Goal: Transaction & Acquisition: Register for event/course

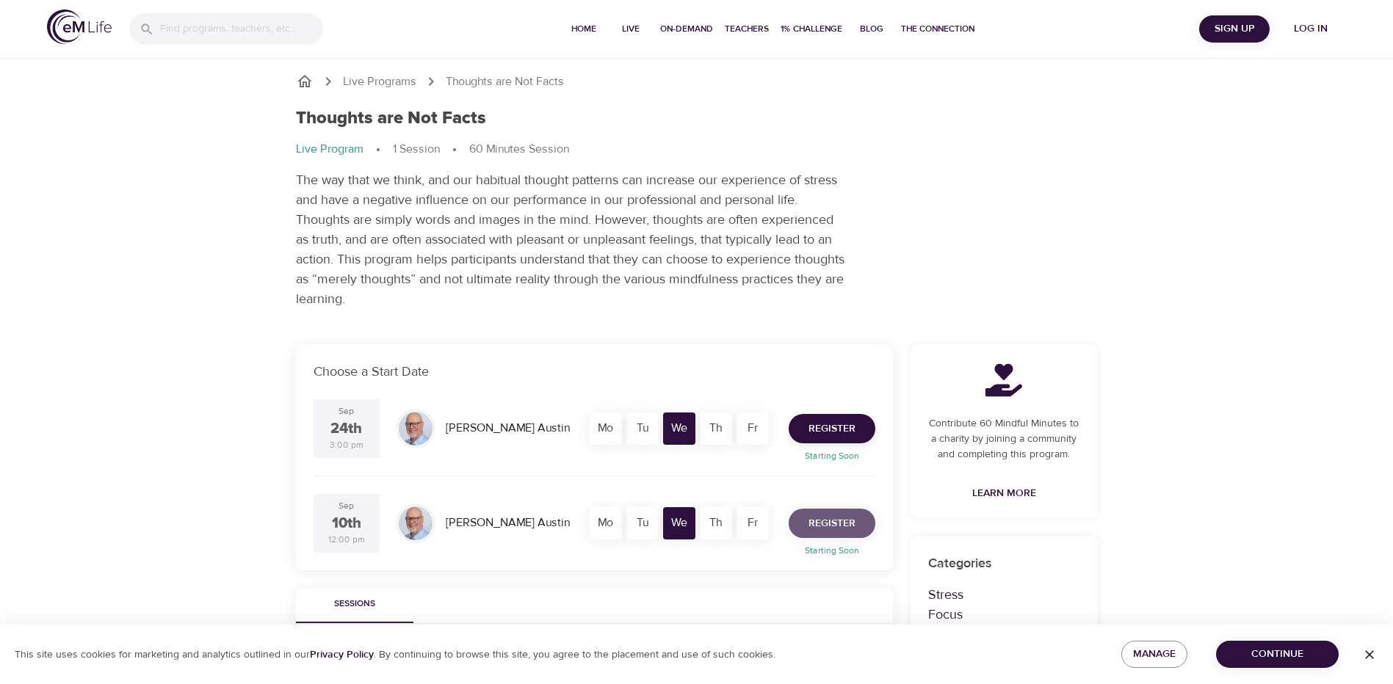
click at [825, 520] on span "Register" at bounding box center [831, 524] width 47 height 18
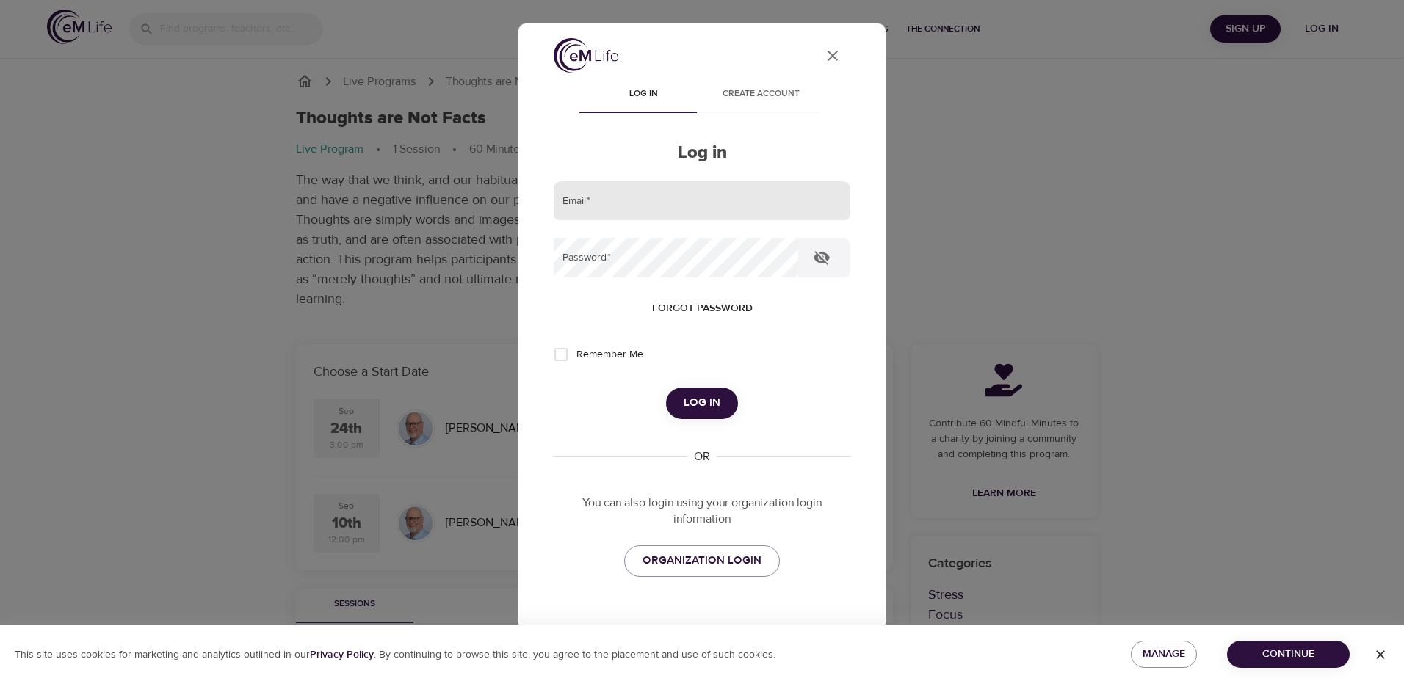
click at [635, 214] on input "email" at bounding box center [702, 201] width 297 height 40
type input "rsmith3@montcopa.org"
click at [688, 401] on span "Log in" at bounding box center [701, 402] width 37 height 19
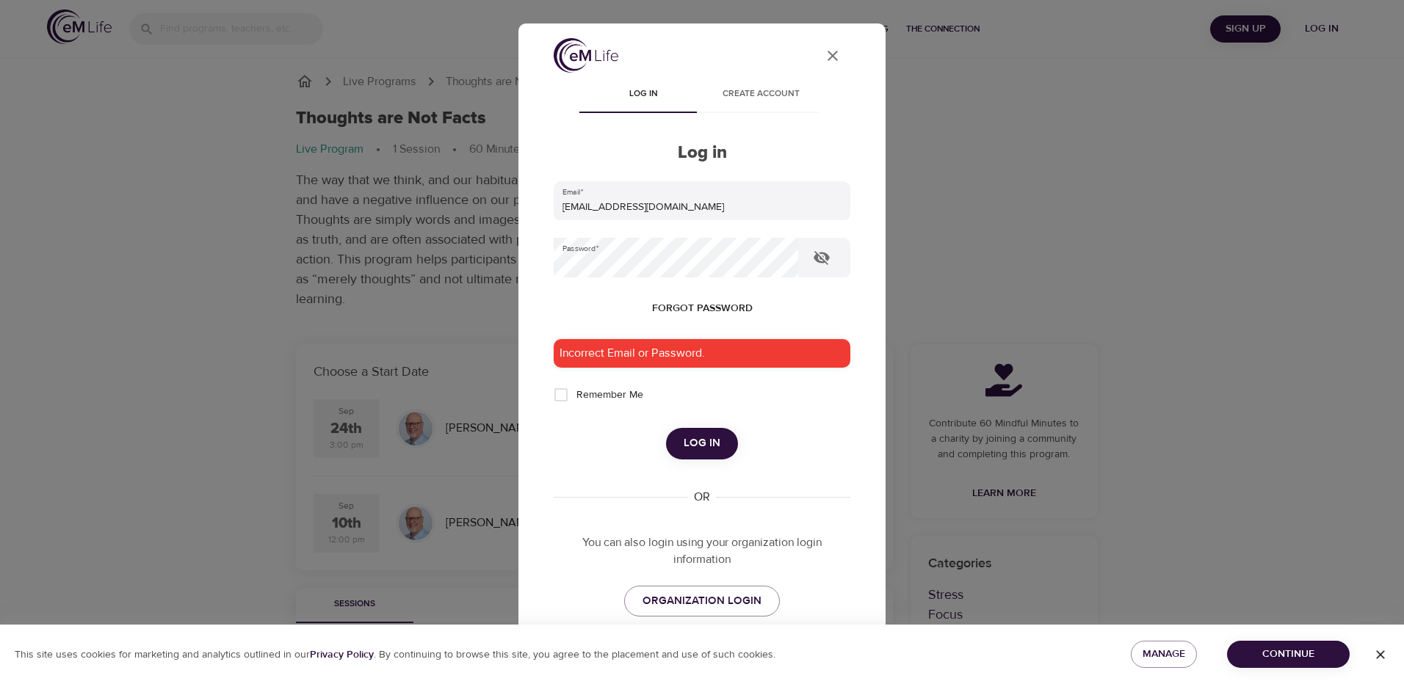
click at [723, 305] on span "Forgot password" at bounding box center [702, 309] width 101 height 18
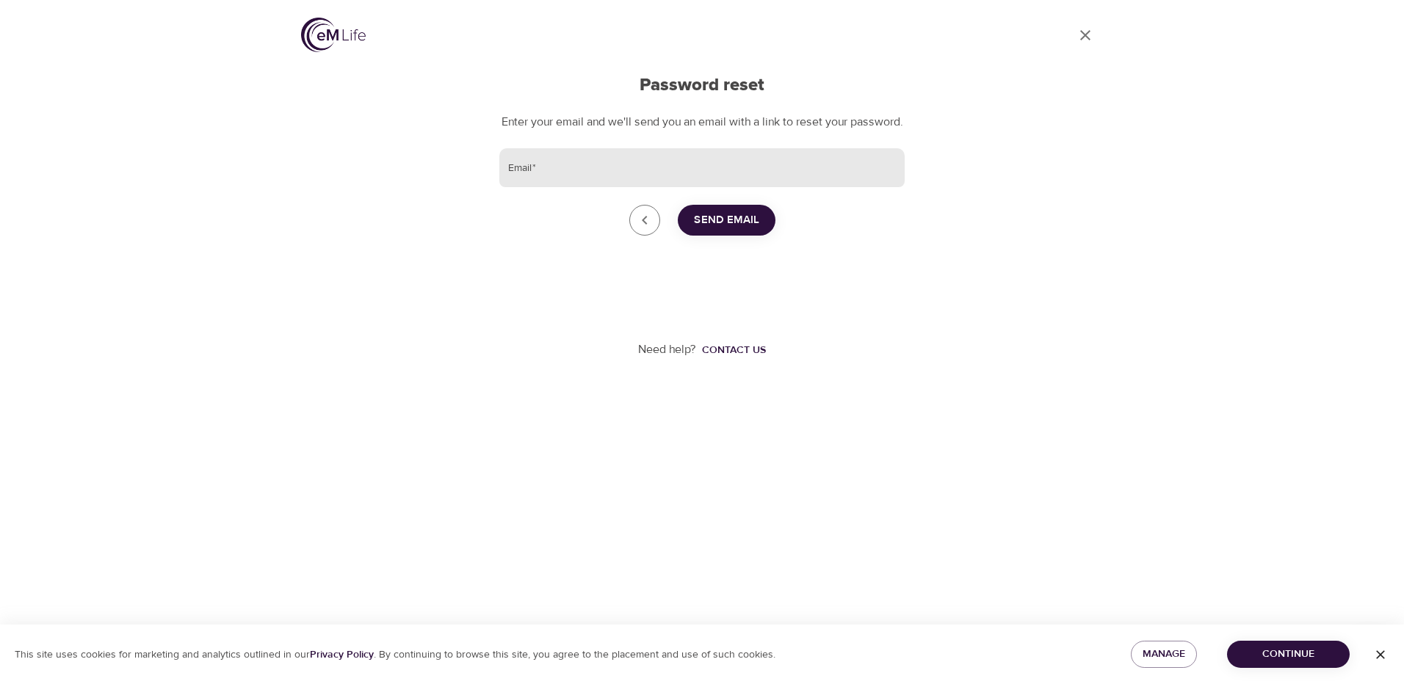
click at [566, 184] on input "Email   *" at bounding box center [701, 168] width 405 height 40
type input "rsmith3@montcopa.org"
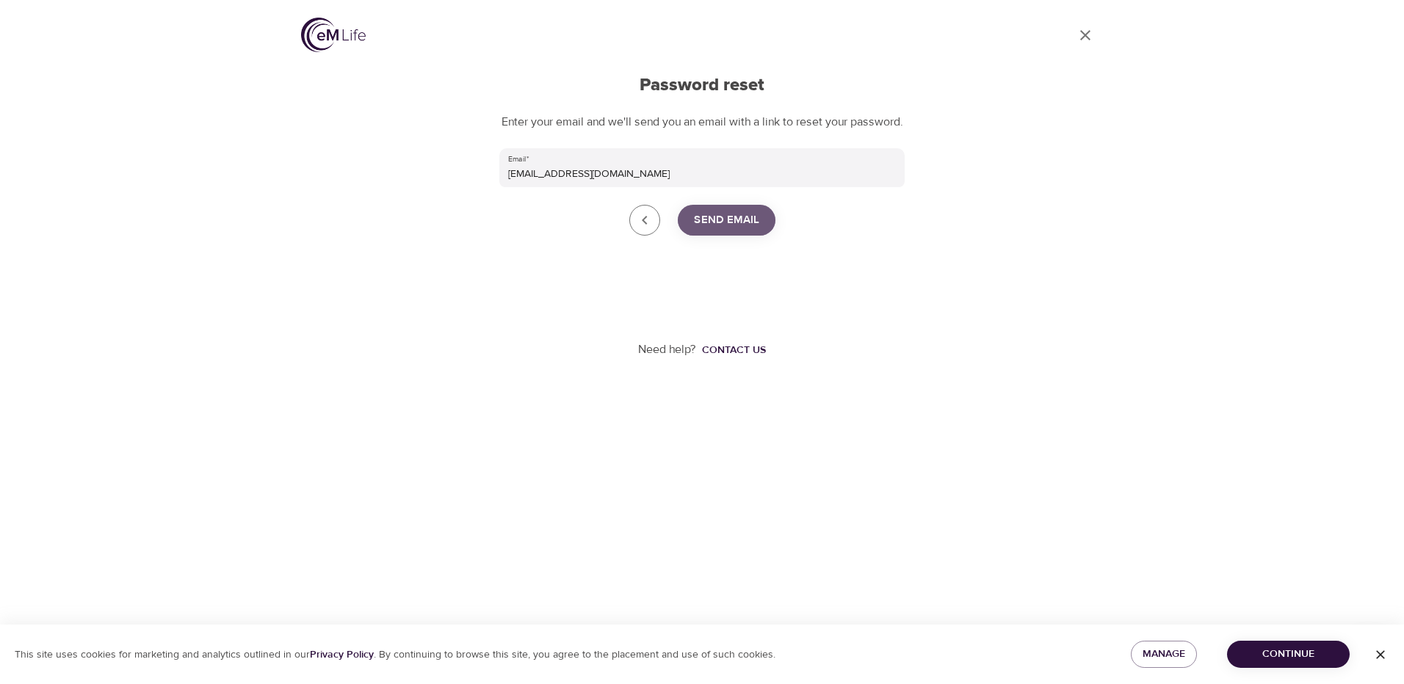
click at [736, 230] on span "Send Email" at bounding box center [726, 220] width 65 height 19
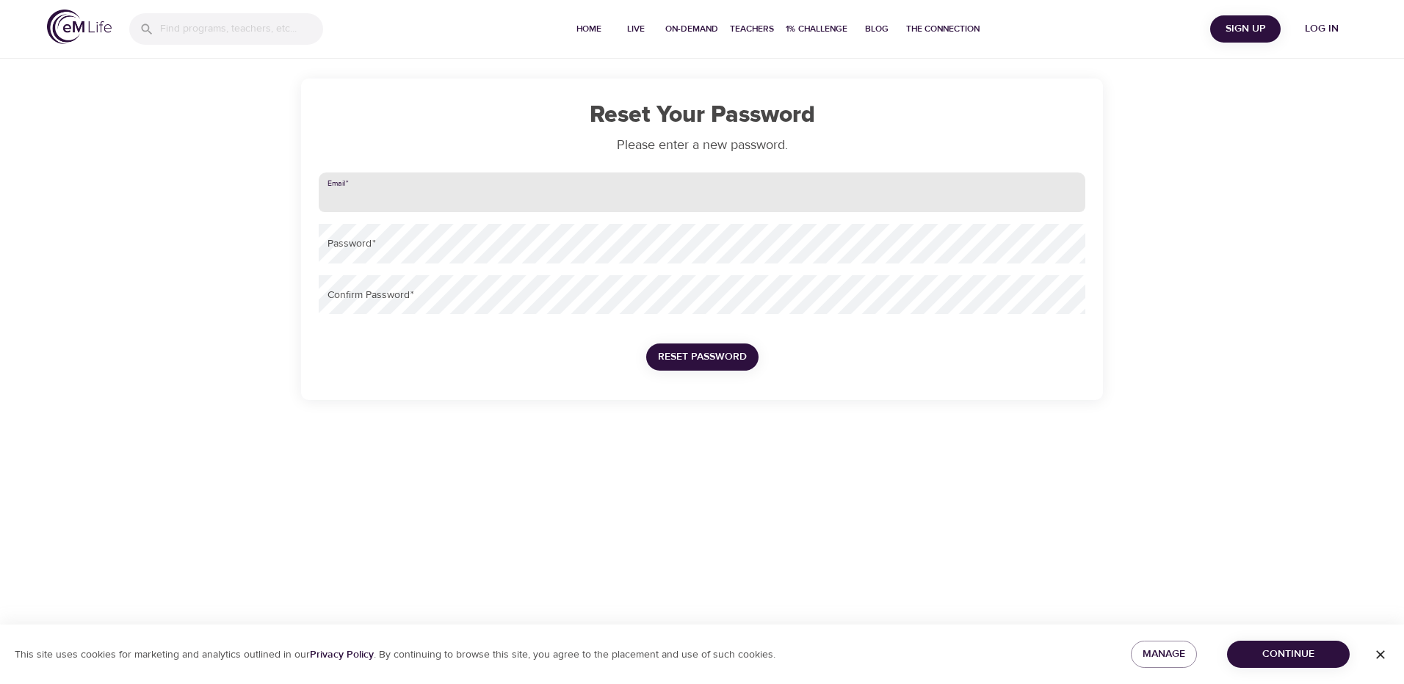
type input "[EMAIL_ADDRESS][DOMAIN_NAME]"
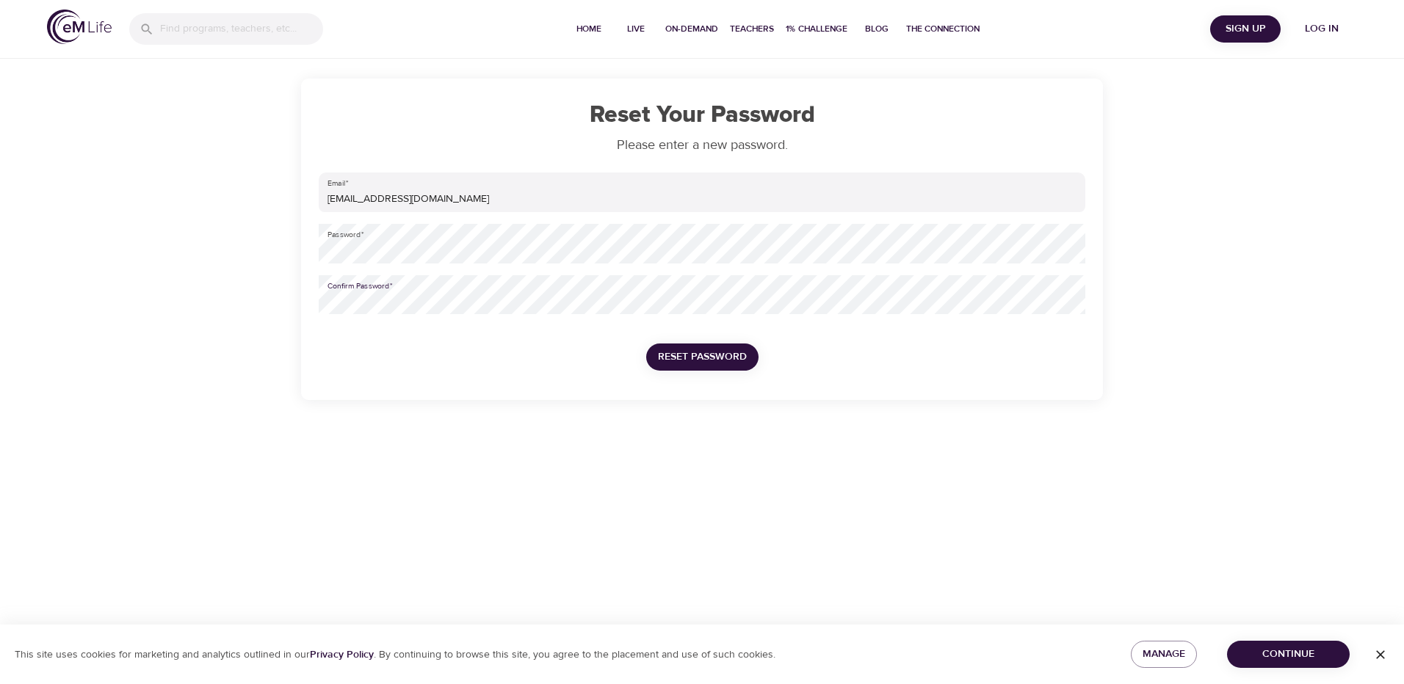
click at [712, 343] on div "Reset Password" at bounding box center [702, 357] width 136 height 51
click at [714, 352] on span "Reset Password" at bounding box center [702, 357] width 89 height 18
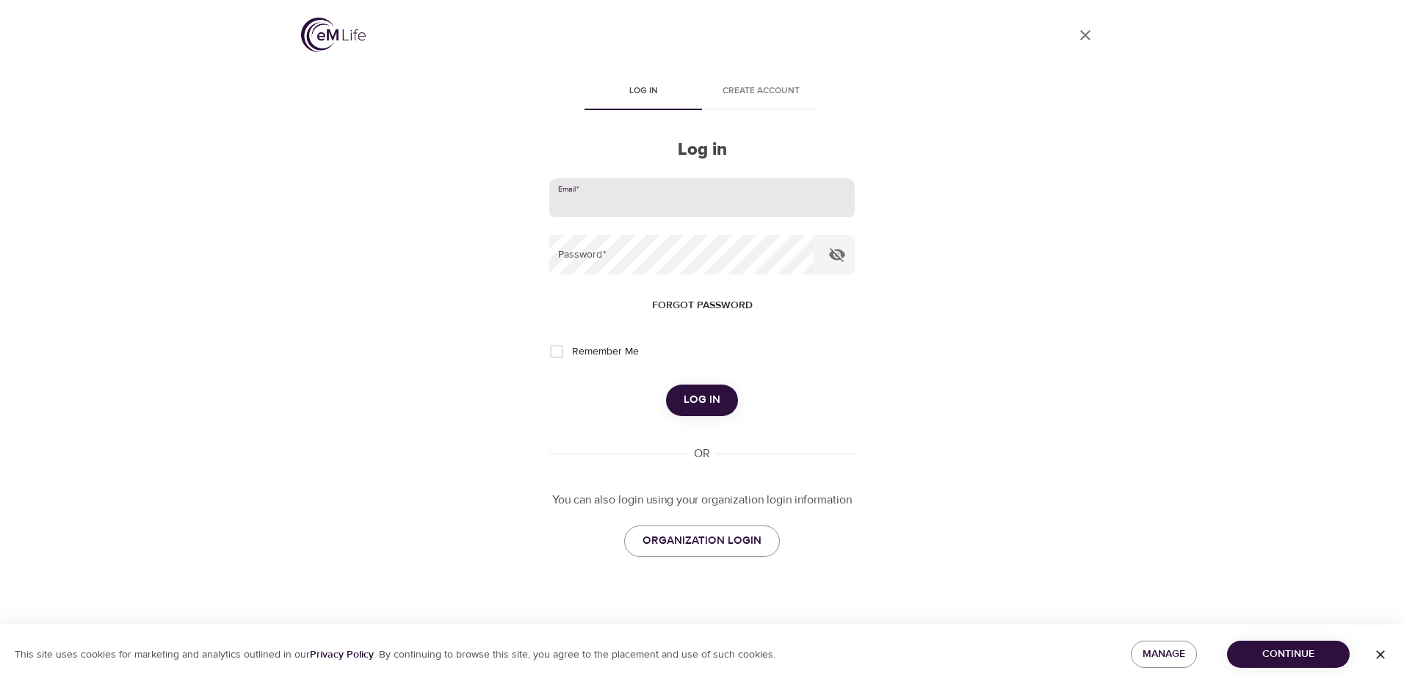
drag, startPoint x: 687, startPoint y: 206, endPoint x: 678, endPoint y: 212, distance: 10.6
click at [688, 206] on input "email" at bounding box center [701, 198] width 305 height 40
type input "rsmith3@montcopa.org"
click at [713, 391] on span "Log in" at bounding box center [701, 400] width 37 height 19
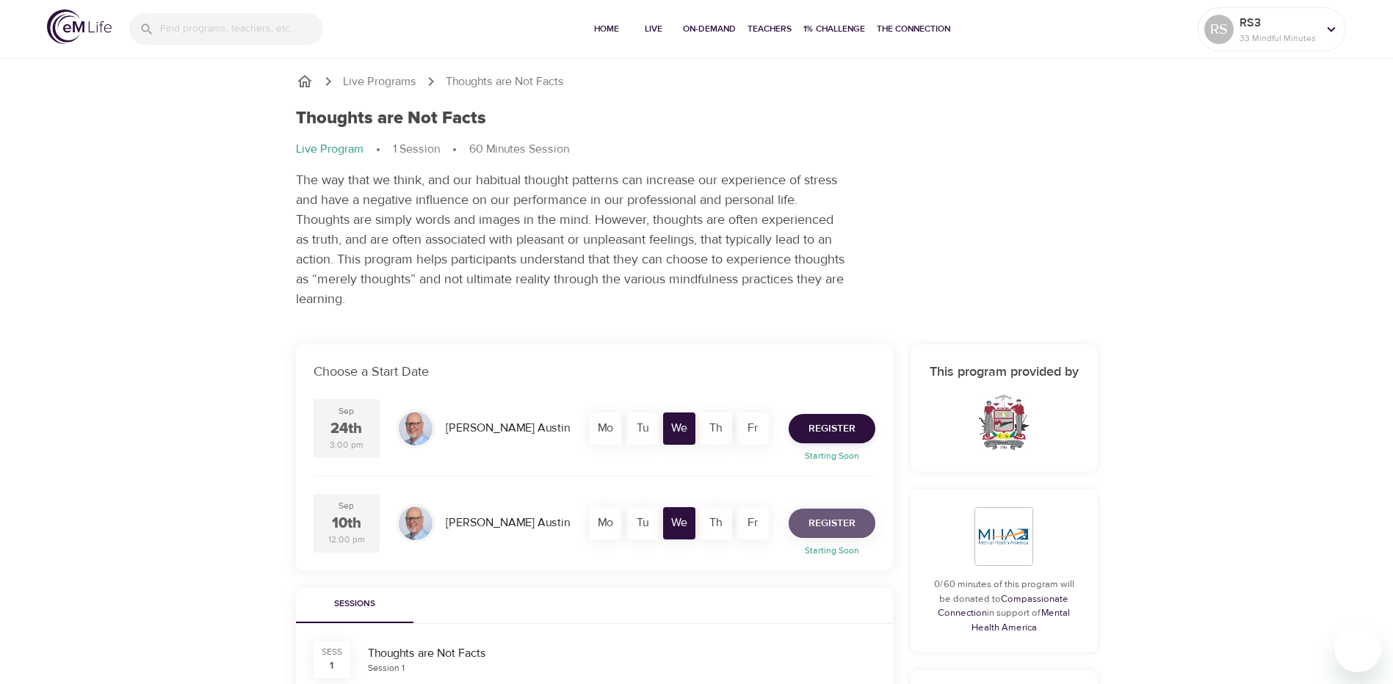
click at [822, 519] on span "Register" at bounding box center [831, 524] width 47 height 18
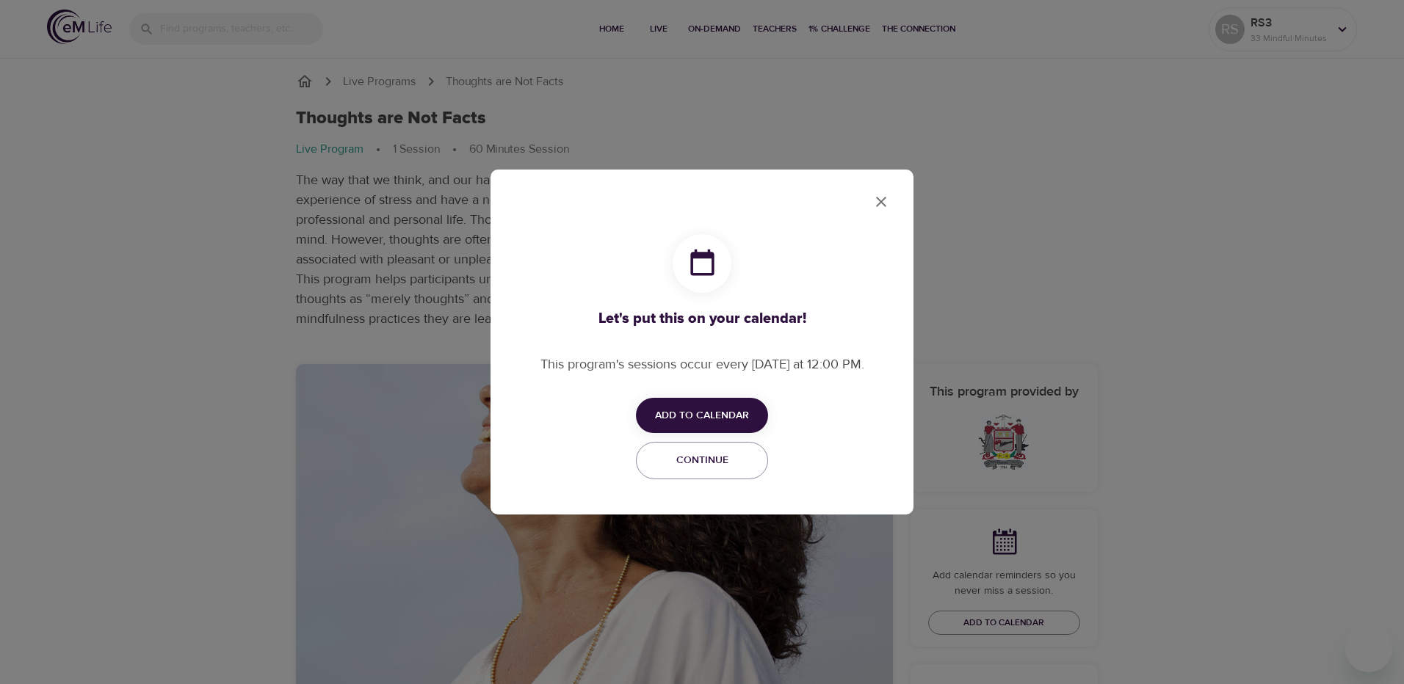
checkbox input "true"
click at [704, 418] on span "Add to Calendar" at bounding box center [702, 416] width 94 height 18
click at [714, 469] on span "Outlook" at bounding box center [712, 472] width 46 height 20
click at [881, 202] on div at bounding box center [702, 342] width 1404 height 684
click at [880, 198] on icon "close" at bounding box center [881, 202] width 18 height 18
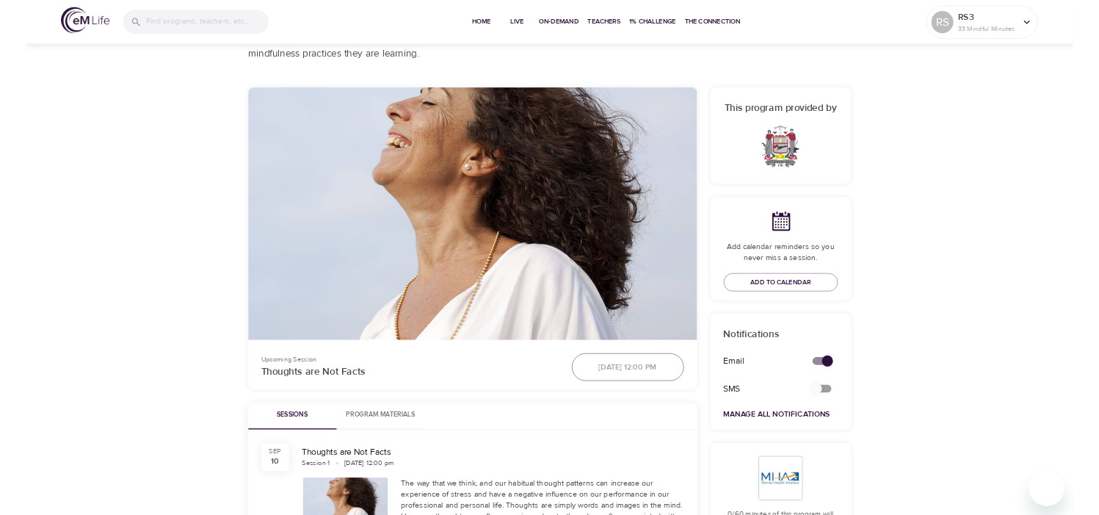
scroll to position [28, 0]
